Goal: Task Accomplishment & Management: Use online tool/utility

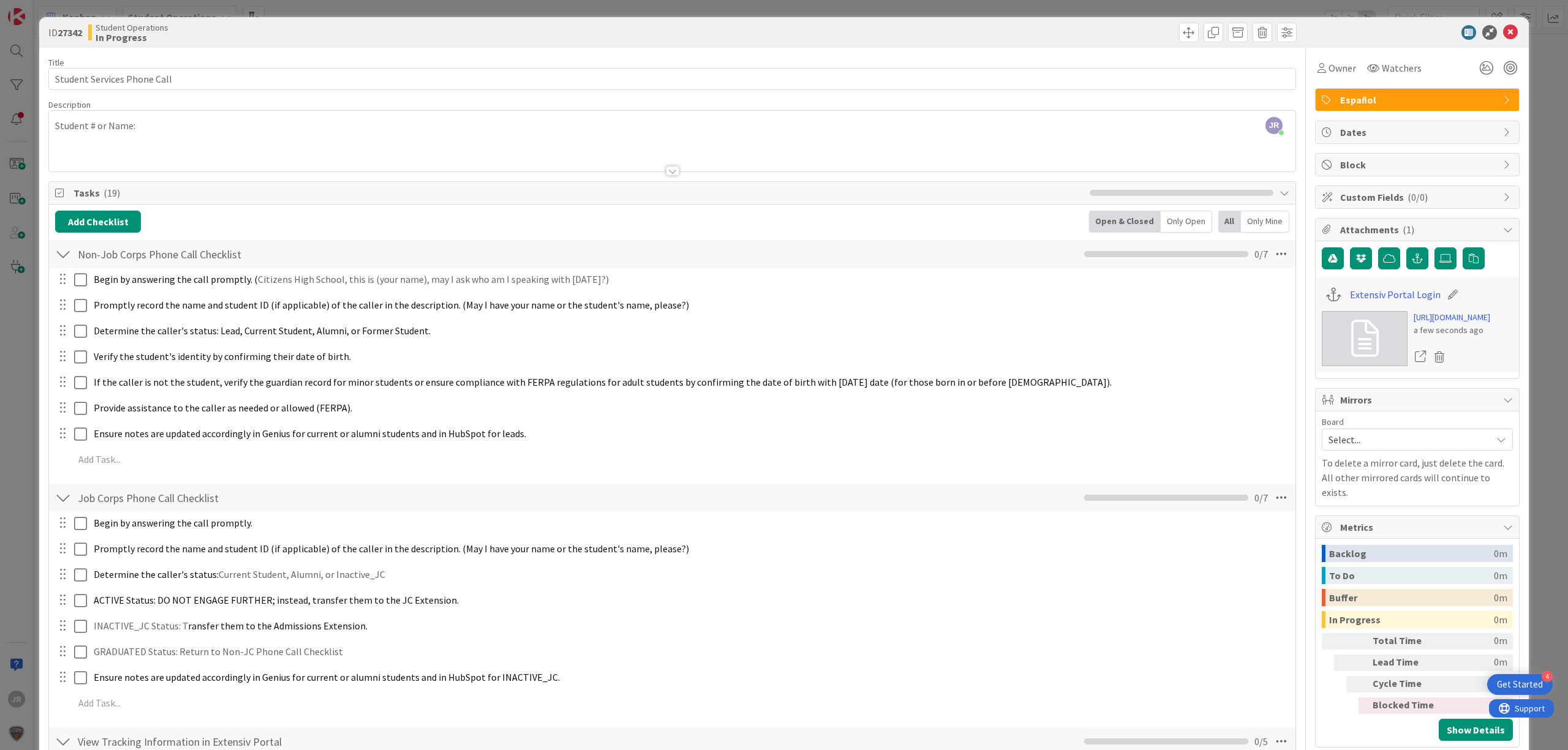
click at [299, 138] on div "JR [PERSON_NAME] joined 1 hr 13 m ago Student # or Name:" at bounding box center [672, 141] width 1246 height 61
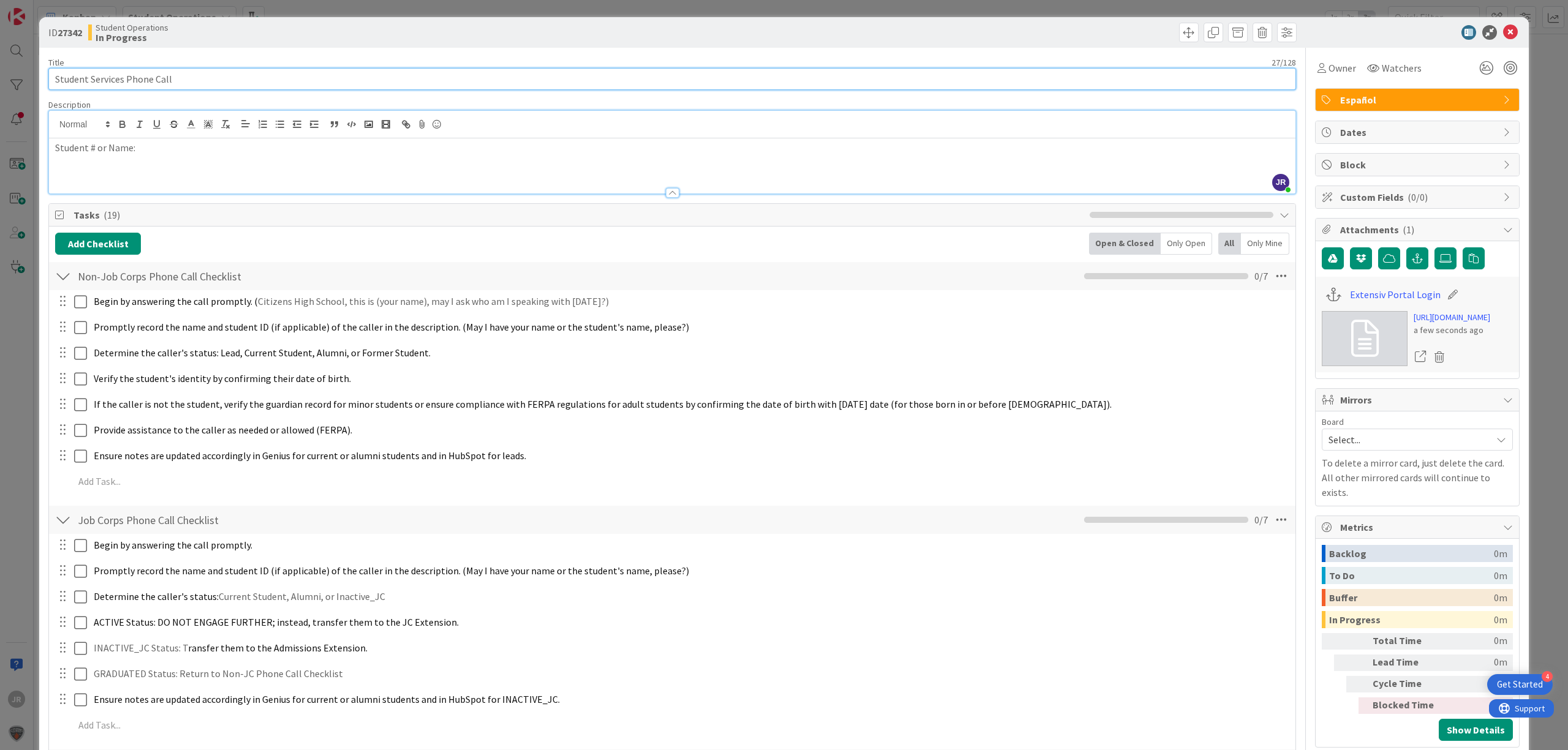
click at [248, 87] on input "Student Services Phone Call" at bounding box center [672, 79] width 1248 height 22
type input "Student Services Phone Call - [PERSON_NAME]"
click at [1315, 57] on div "Owner" at bounding box center [1336, 68] width 43 height 22
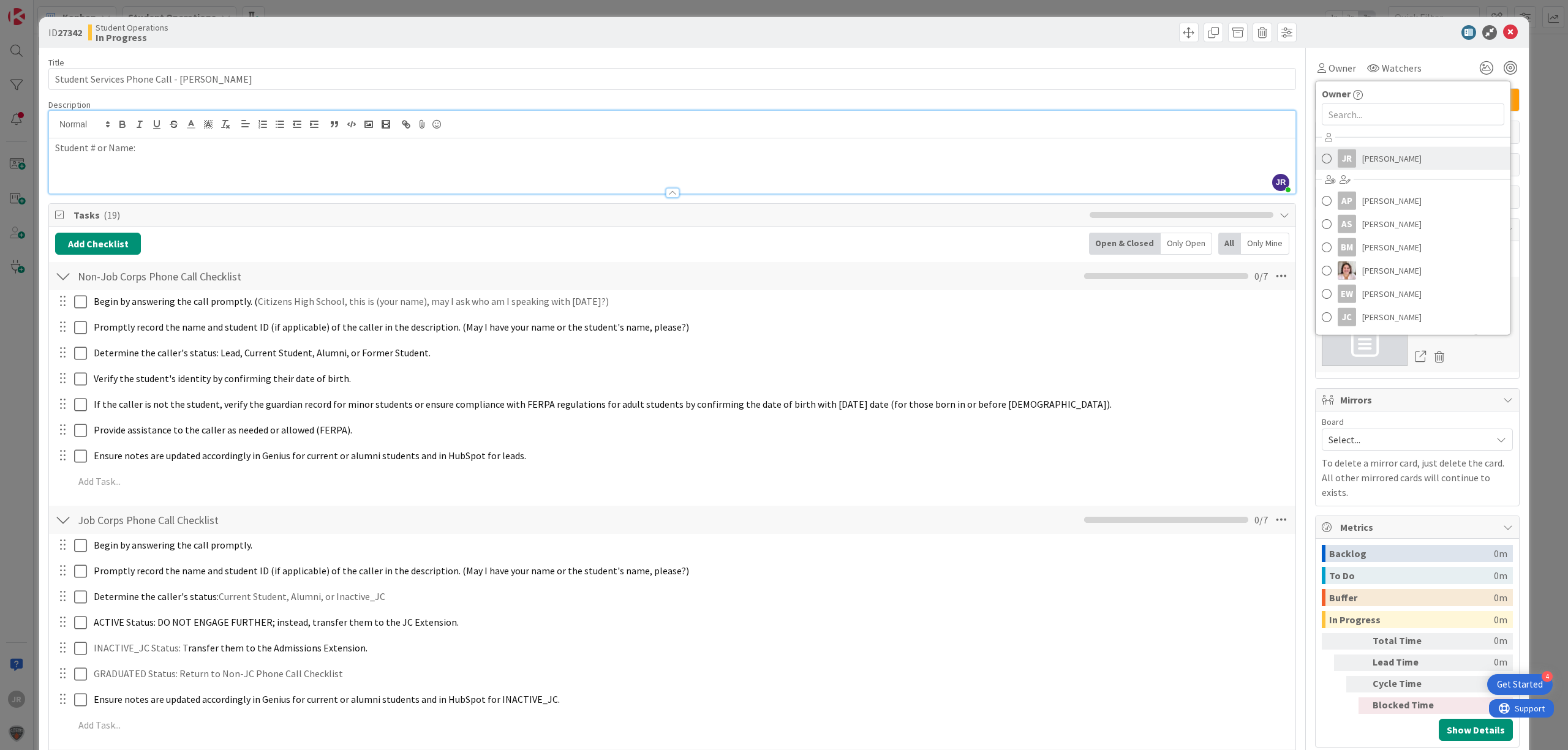
click at [1362, 155] on span "[PERSON_NAME]" at bounding box center [1391, 158] width 59 height 18
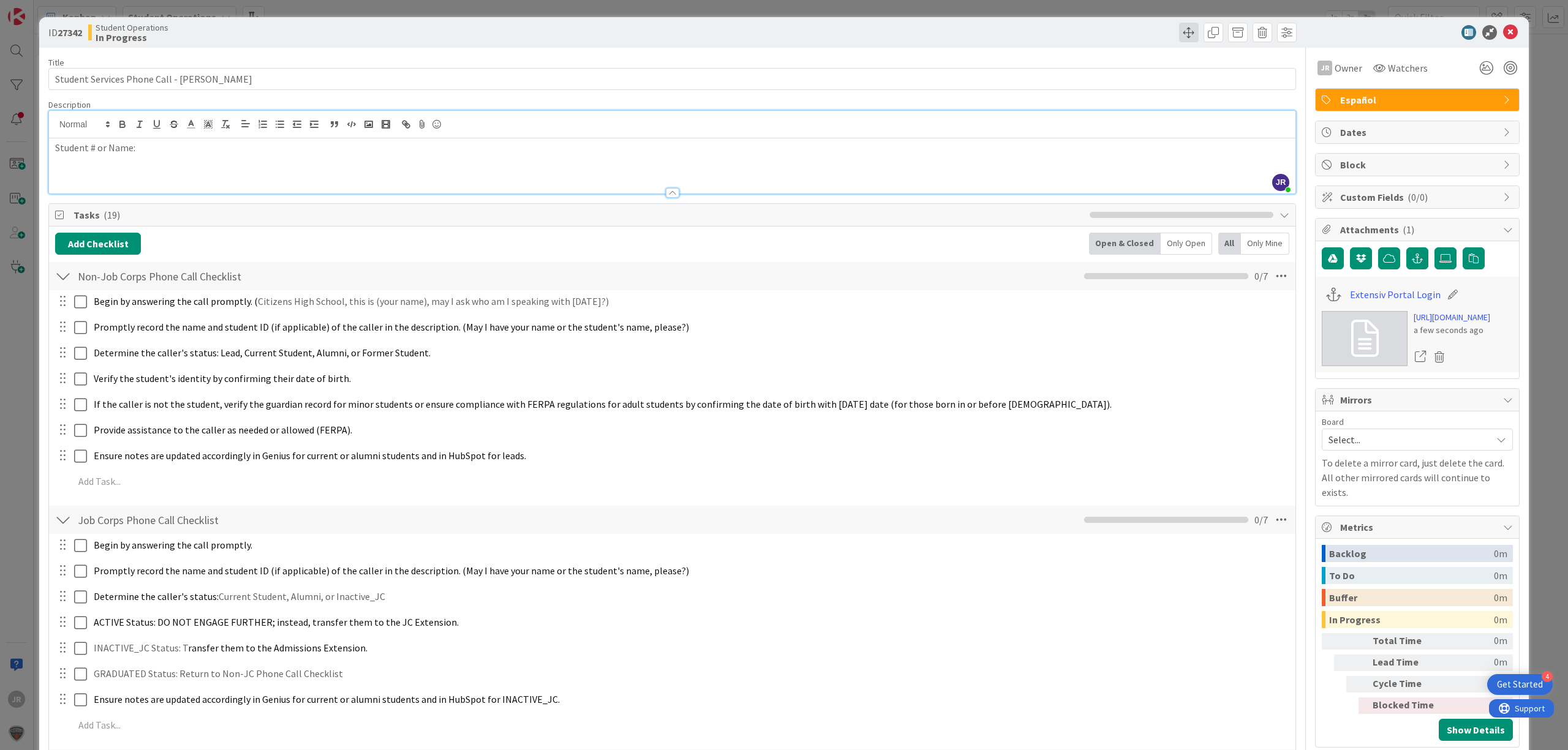
click at [1179, 40] on span at bounding box center [1189, 32] width 20 height 20
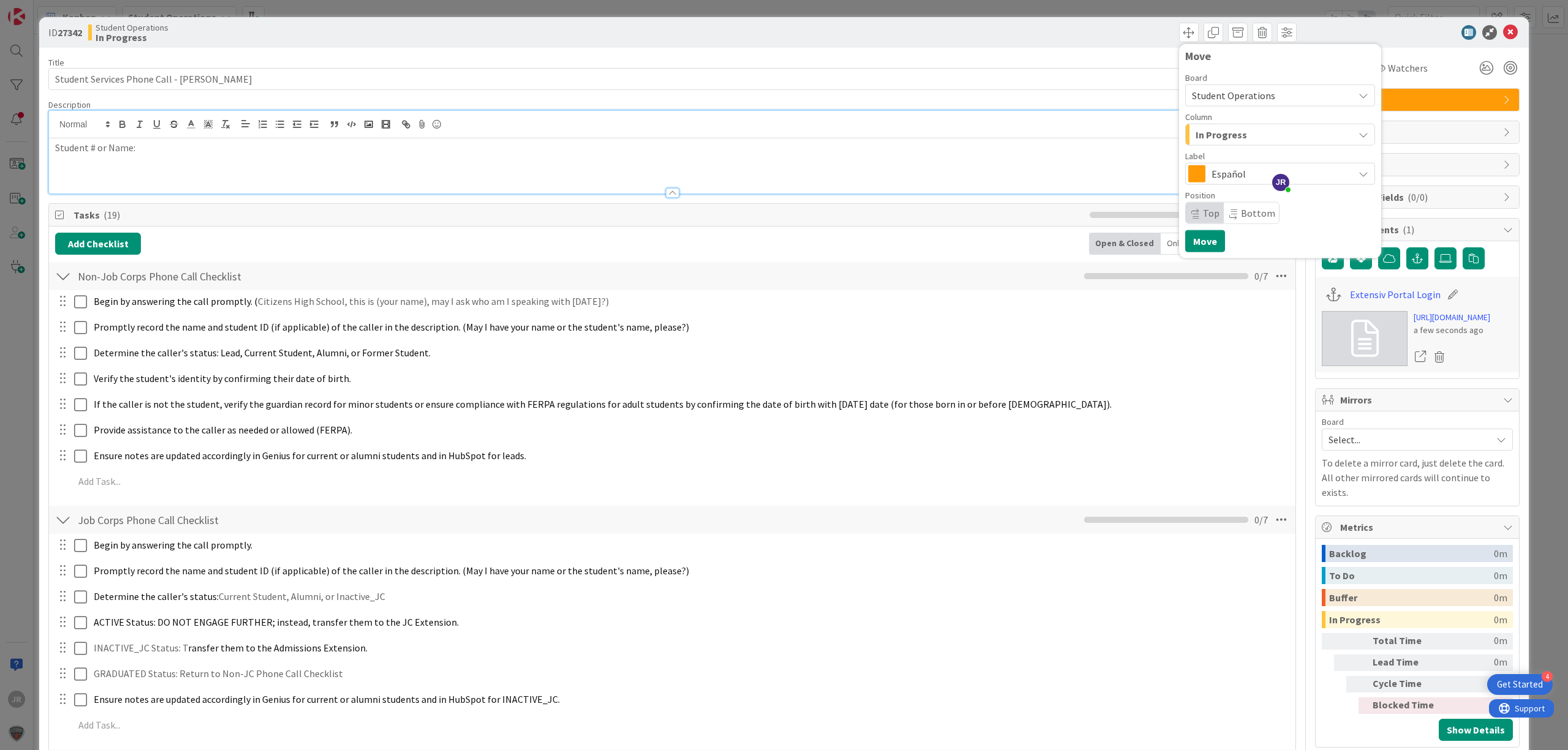
click at [1197, 130] on span "In Progress" at bounding box center [1221, 135] width 51 height 16
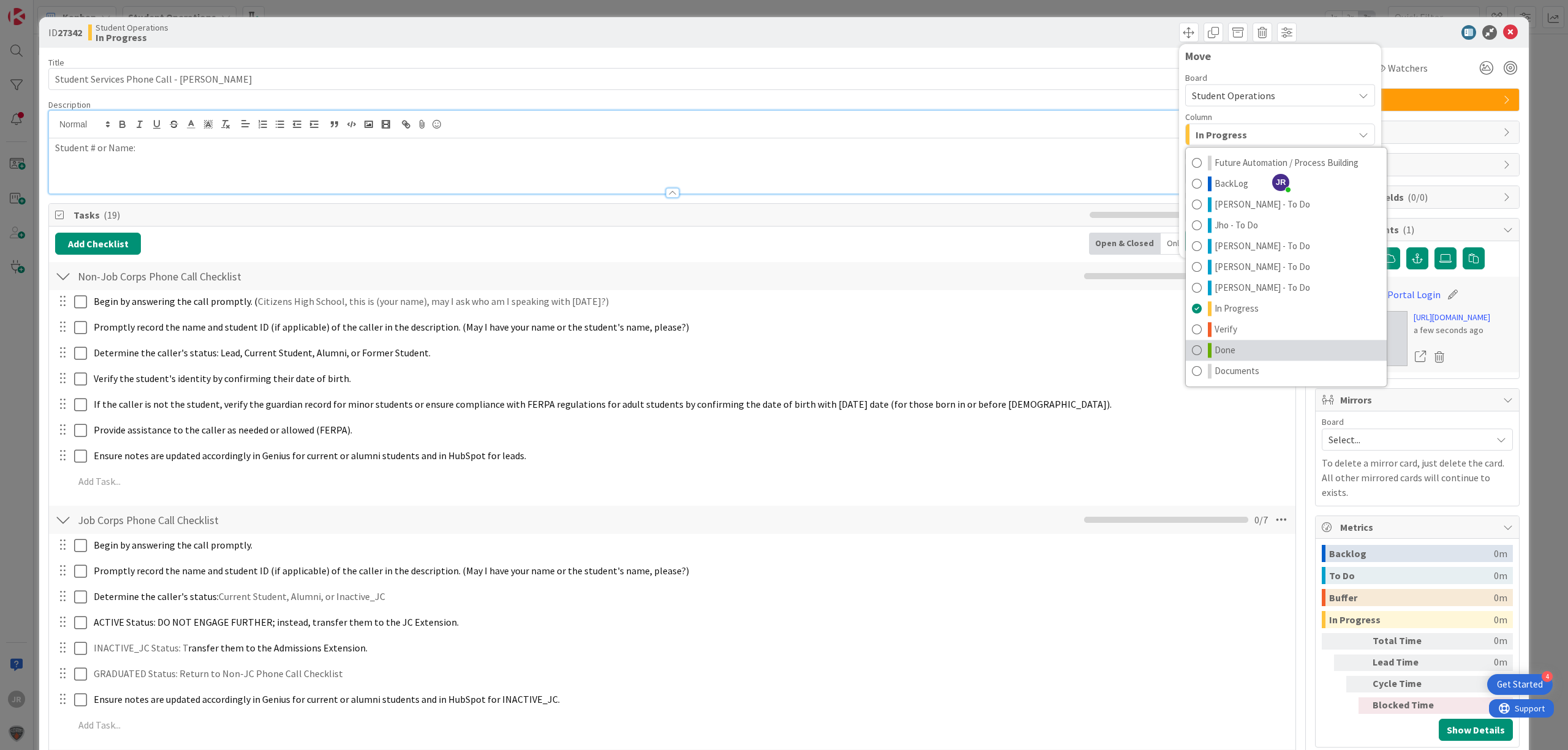
click at [1230, 347] on link "Done" at bounding box center [1286, 350] width 201 height 20
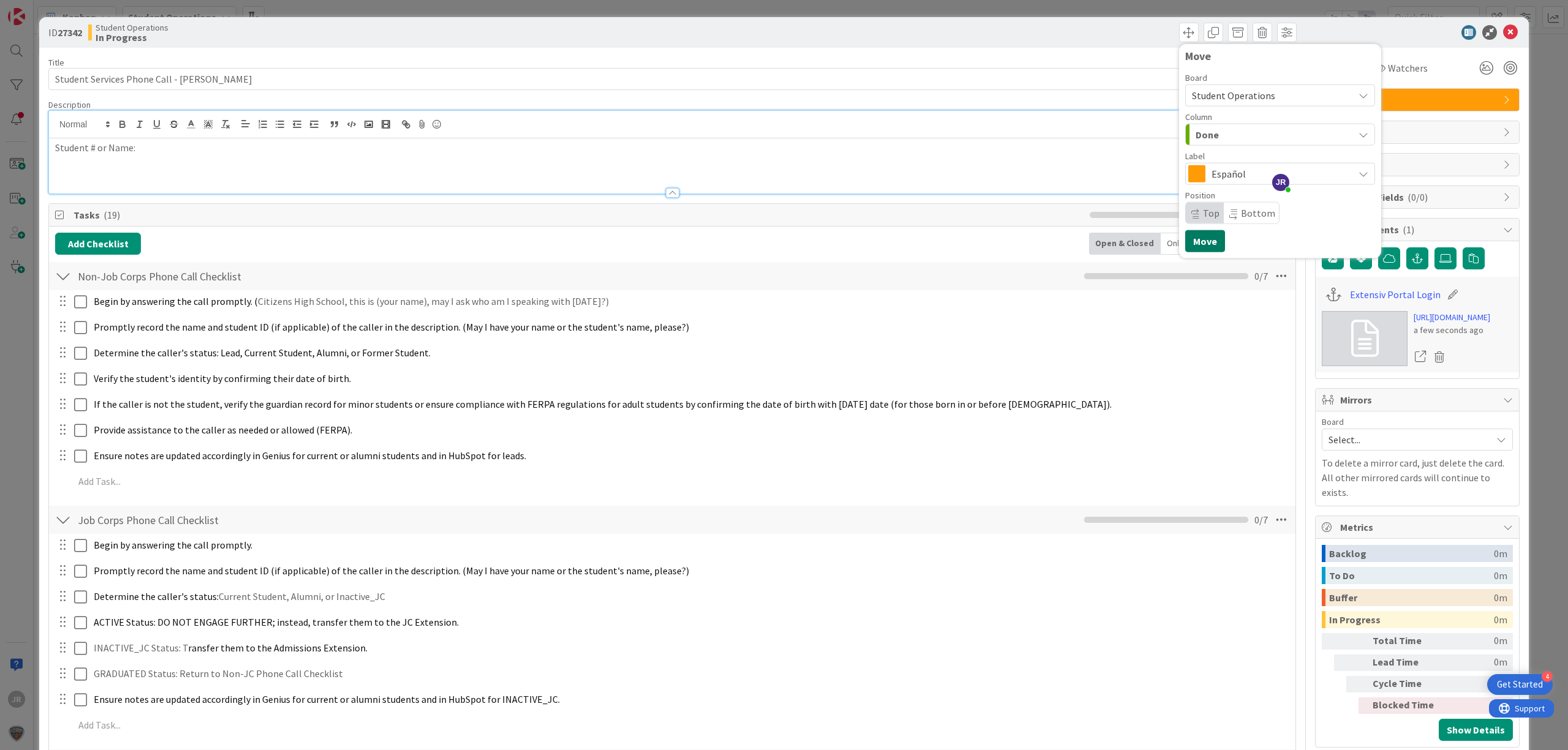
click at [1186, 239] on button "Move" at bounding box center [1205, 241] width 40 height 22
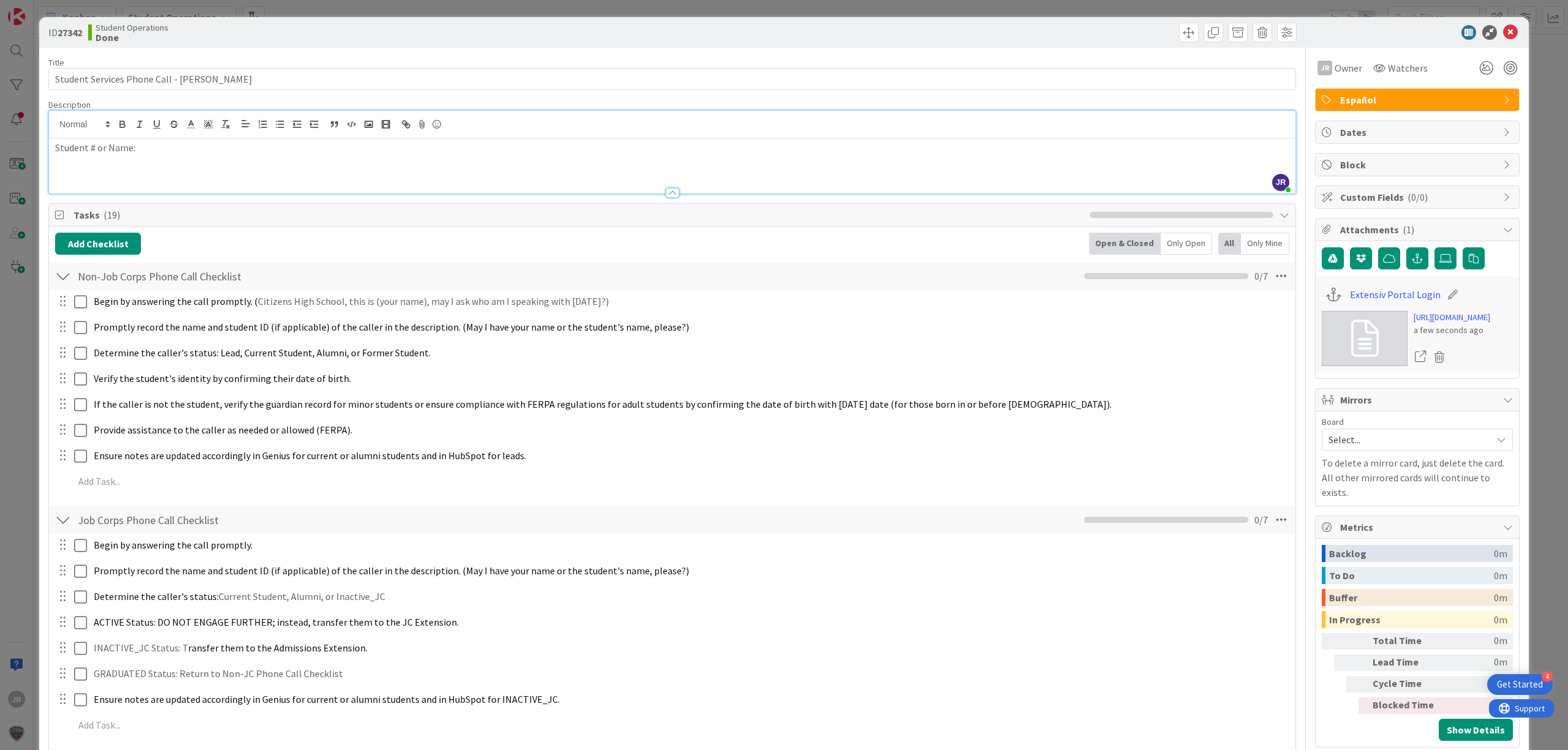
click at [818, 9] on div "ID 27342 Student Operations Done Move Move Title 42 / 128 Student Services Phon…" at bounding box center [784, 375] width 1568 height 750
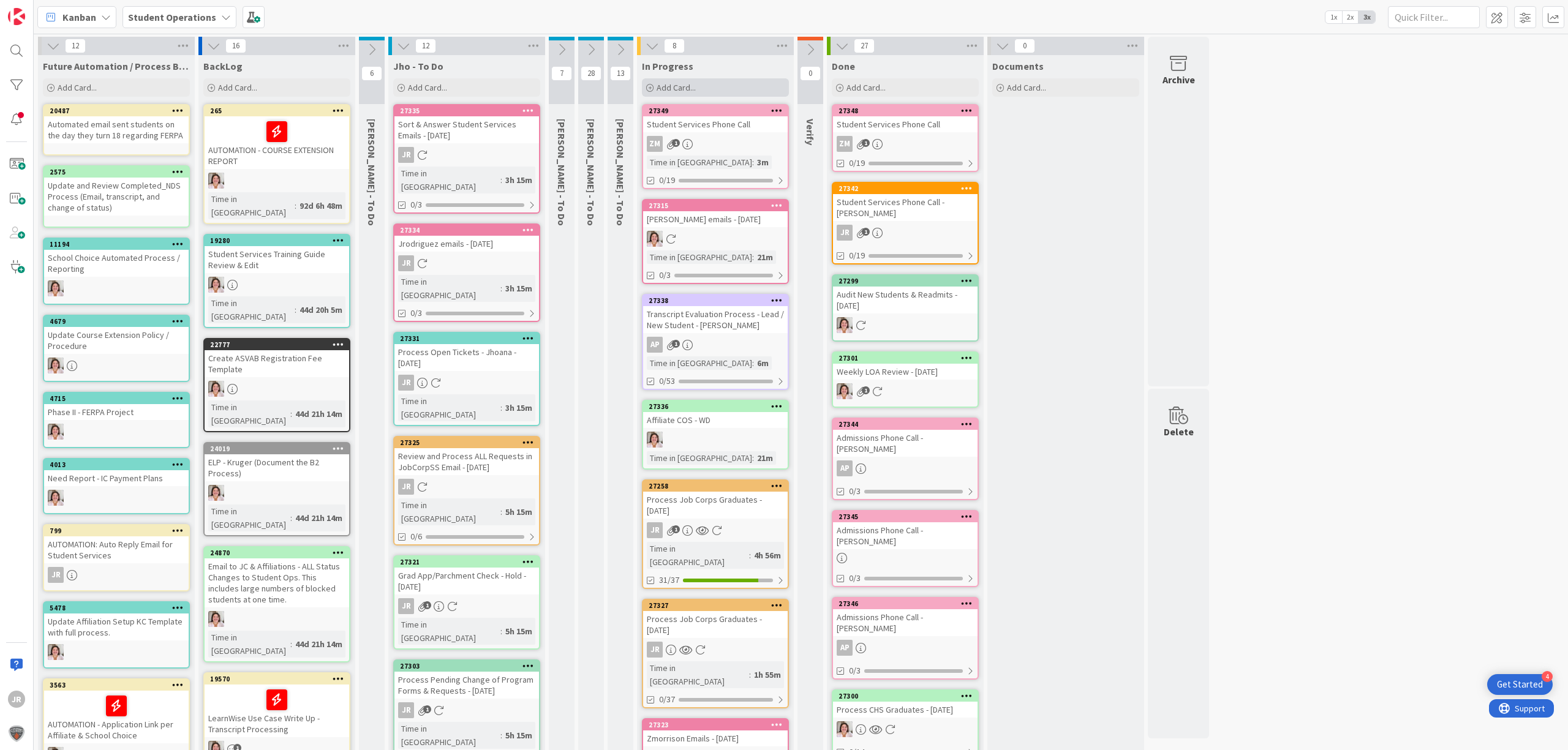
click at [701, 86] on div "Add Card..." at bounding box center [715, 87] width 147 height 18
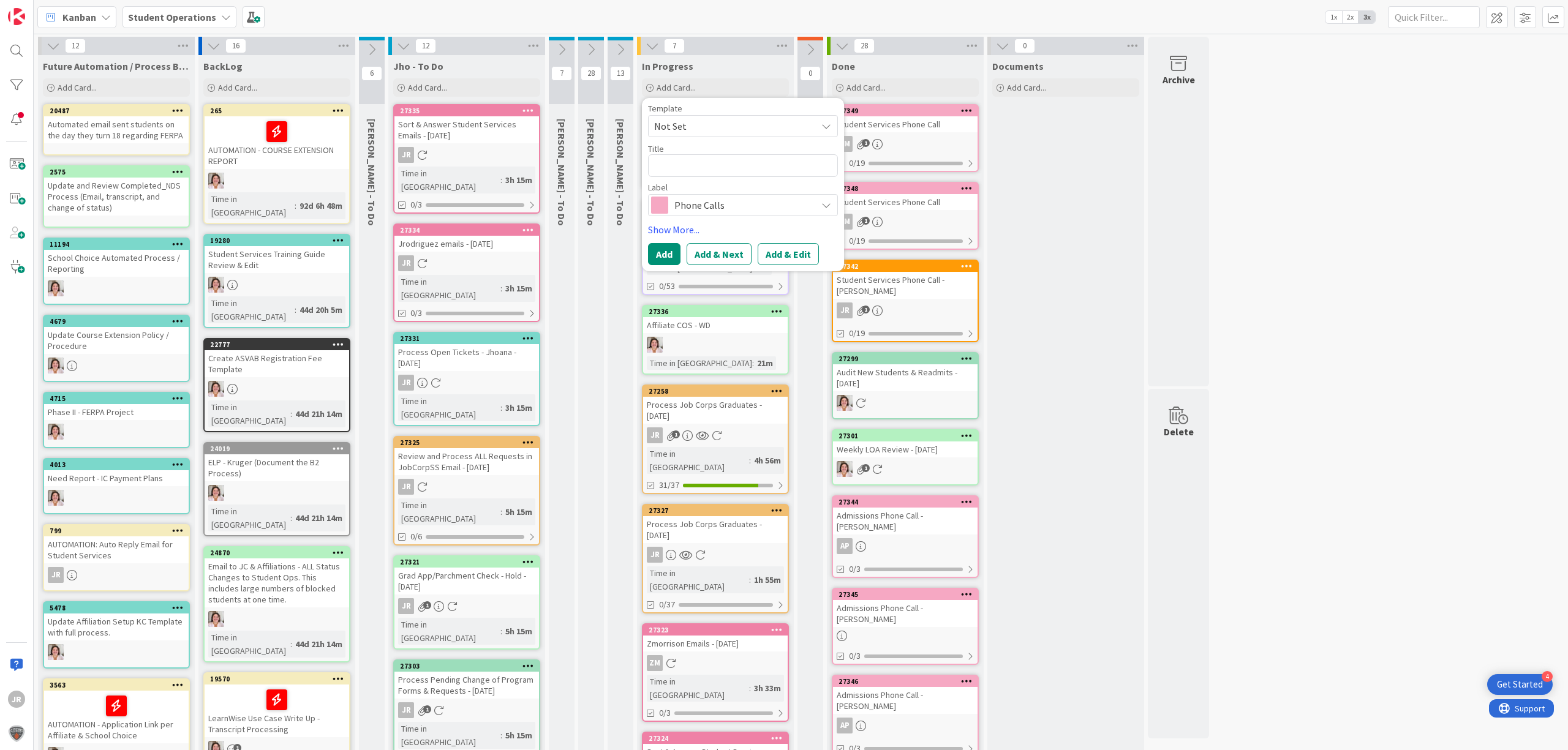
click at [754, 122] on span "Not Set" at bounding box center [731, 126] width 153 height 16
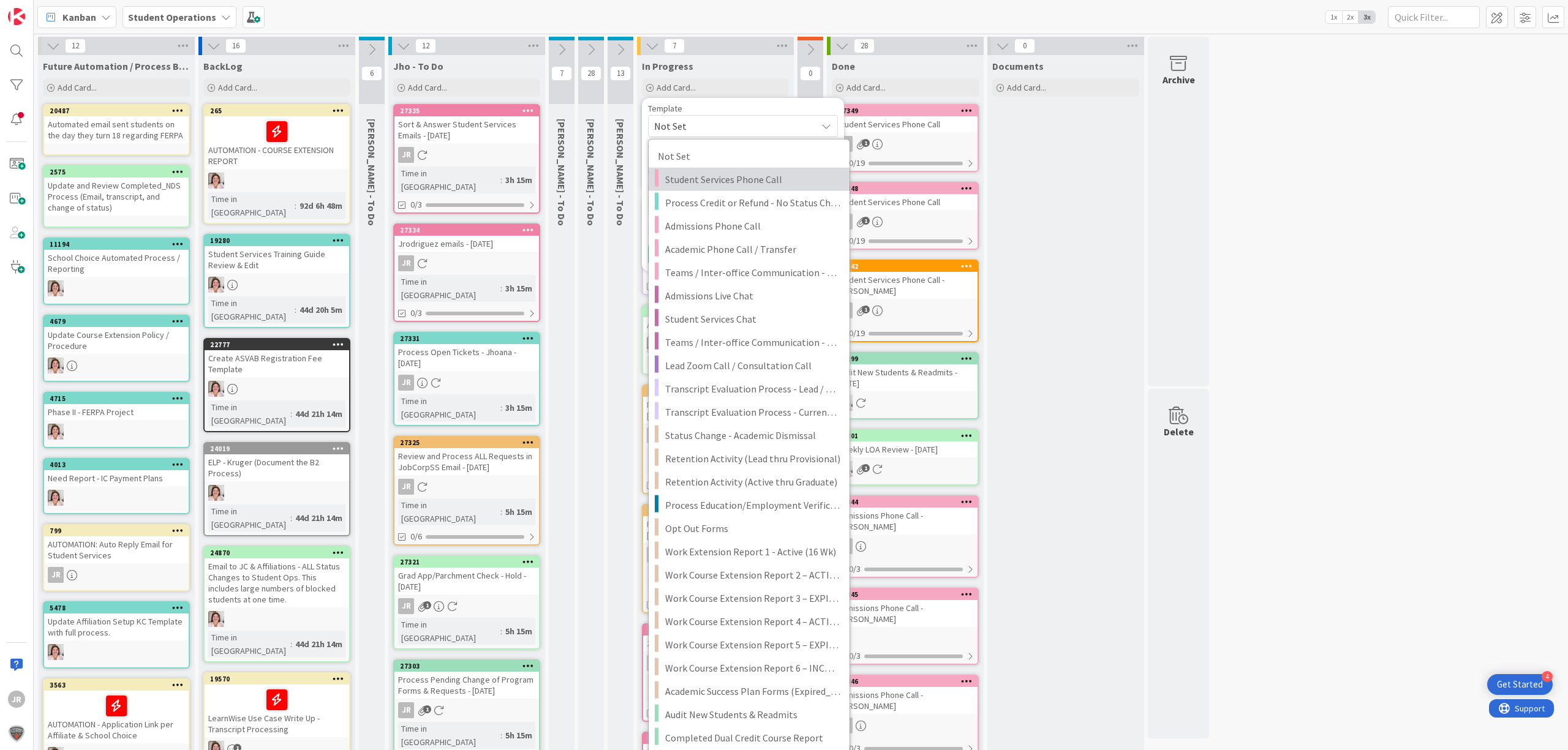
click at [765, 180] on span "Student Services Phone Call" at bounding box center [753, 180] width 175 height 16
type textarea "x"
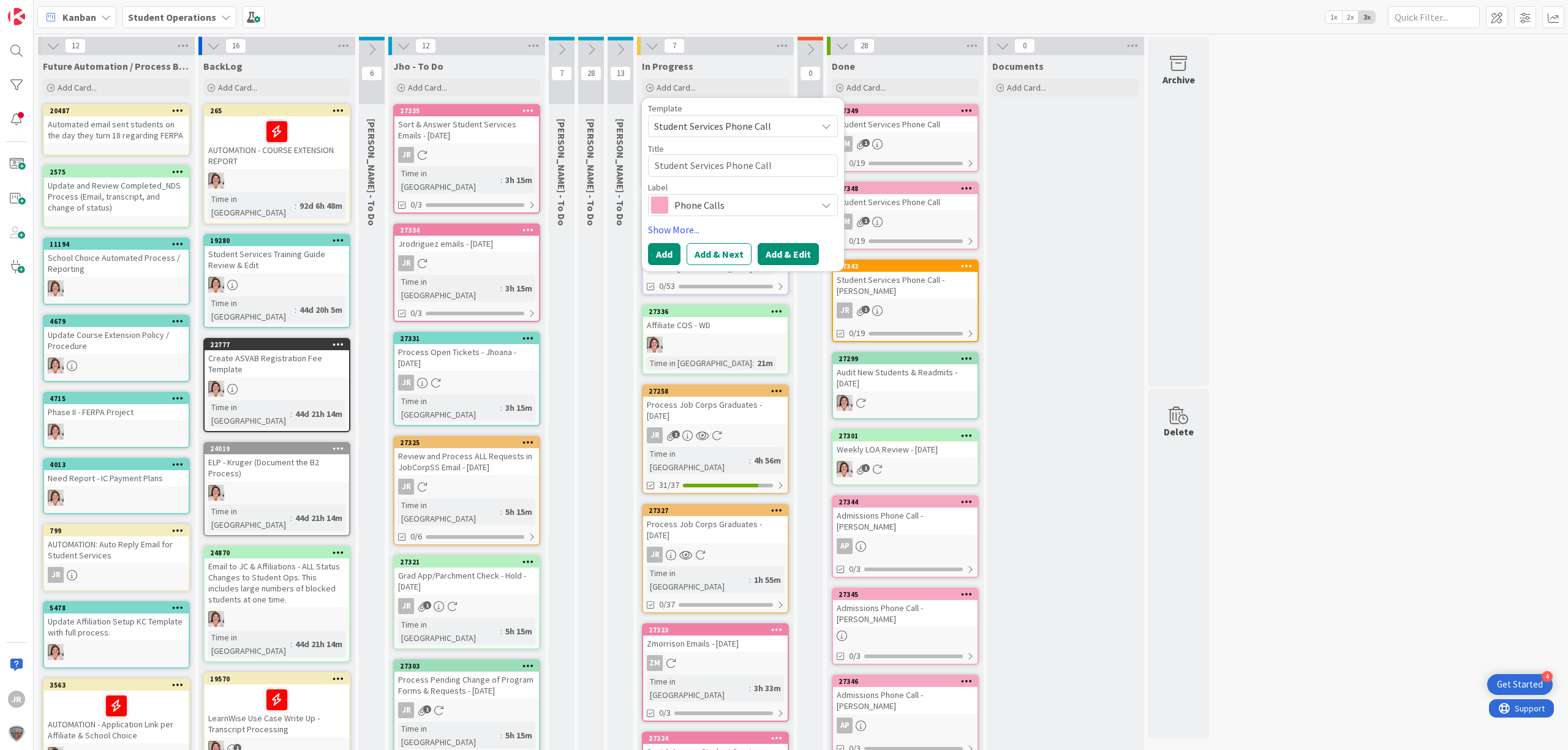
click at [788, 256] on button "Add & Edit" at bounding box center [788, 254] width 61 height 22
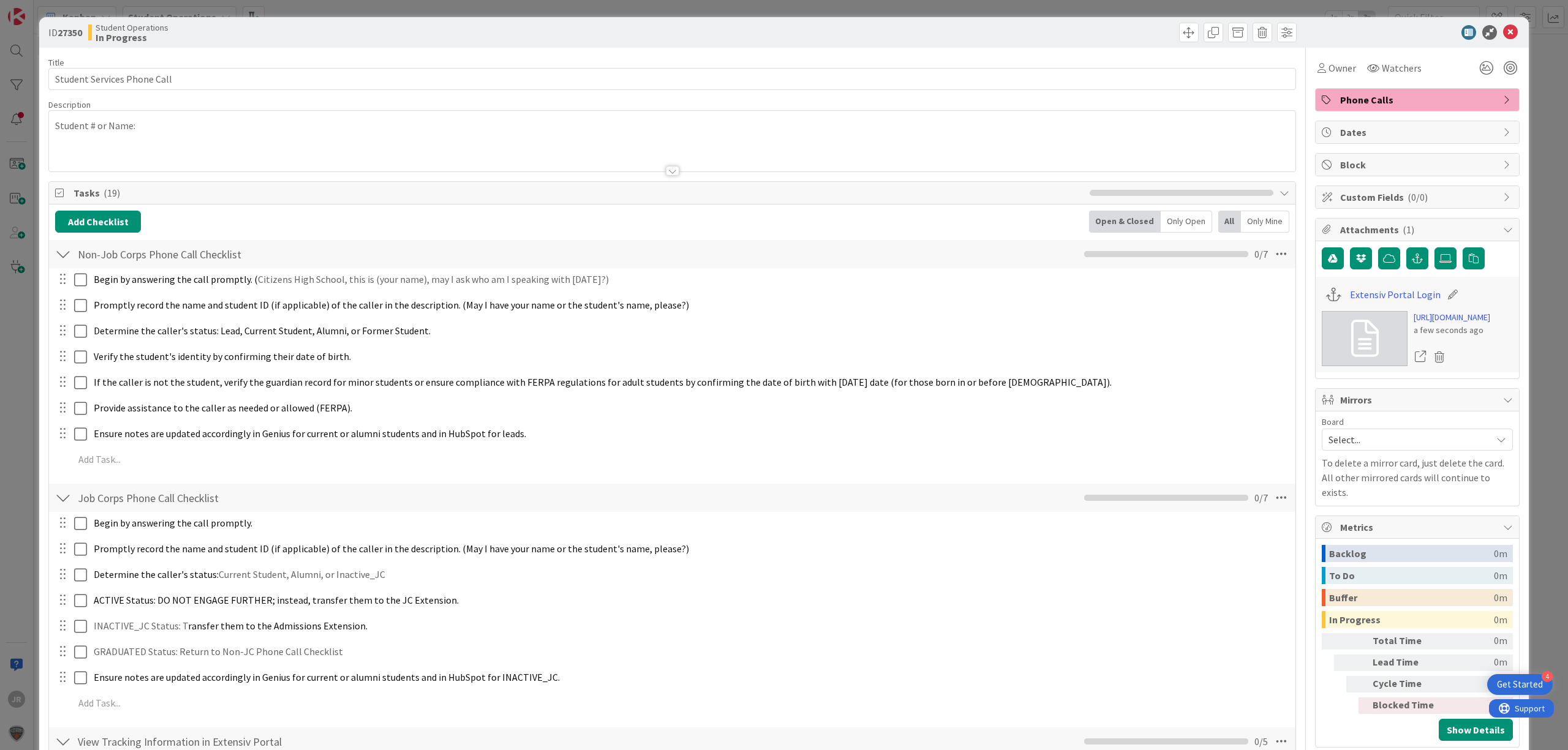
click at [1380, 98] on span "Phone Calls" at bounding box center [1418, 99] width 157 height 15
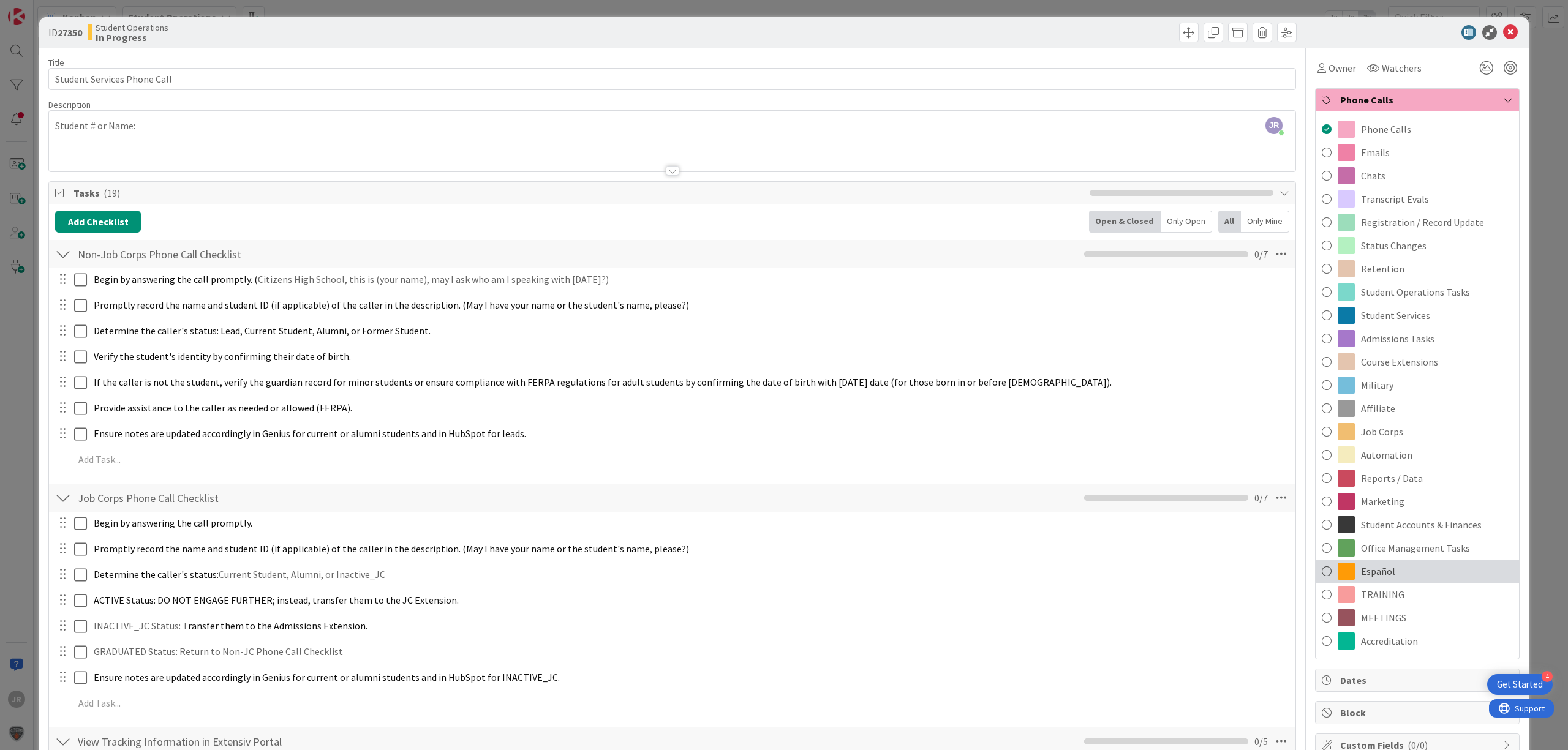
click at [1418, 566] on div "Español" at bounding box center [1417, 571] width 203 height 24
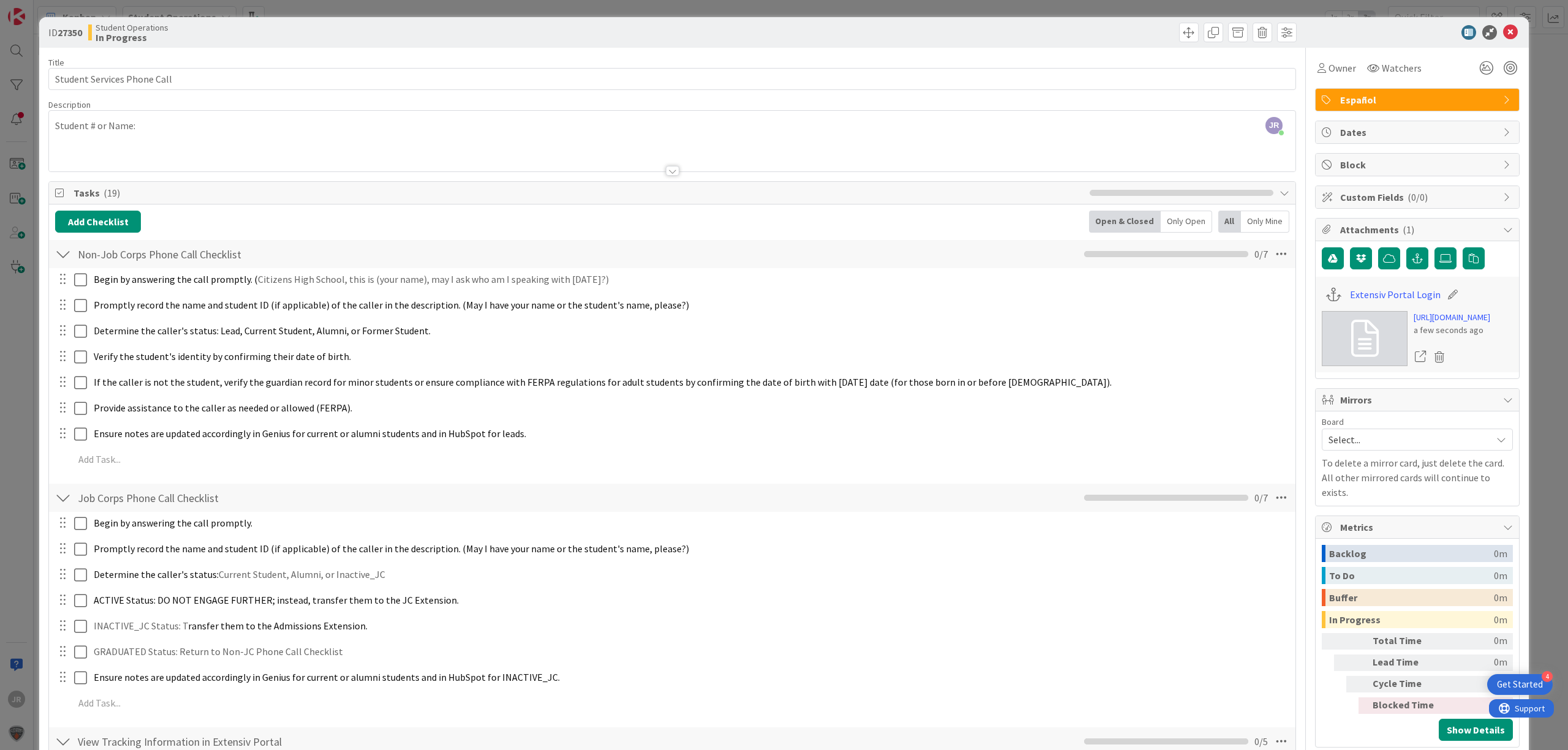
click at [183, 142] on div at bounding box center [672, 156] width 1246 height 32
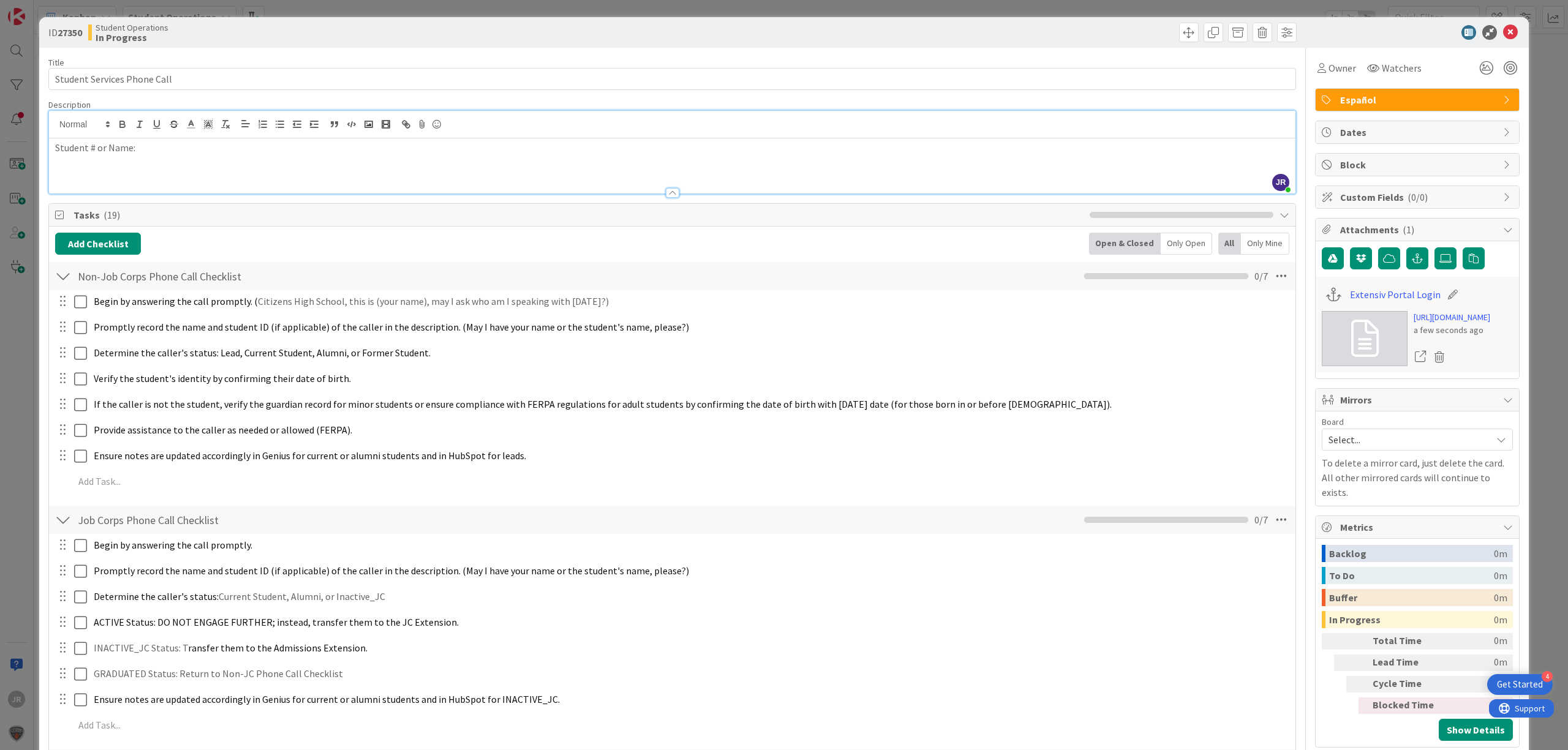
click at [197, 163] on div "Student # or Name:" at bounding box center [672, 166] width 1246 height 55
